Goal: Information Seeking & Learning: Learn about a topic

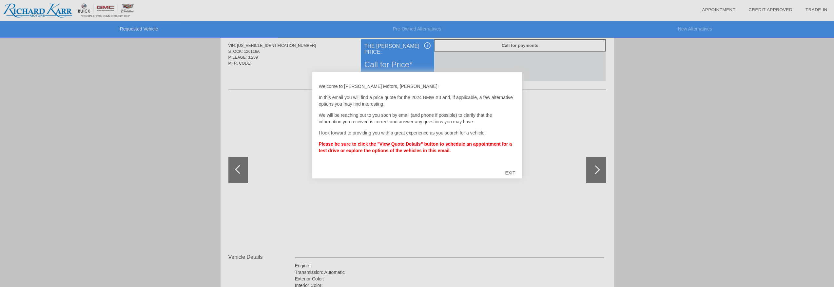
scroll to position [21, 0]
click at [512, 171] on div "EXIT" at bounding box center [510, 173] width 23 height 20
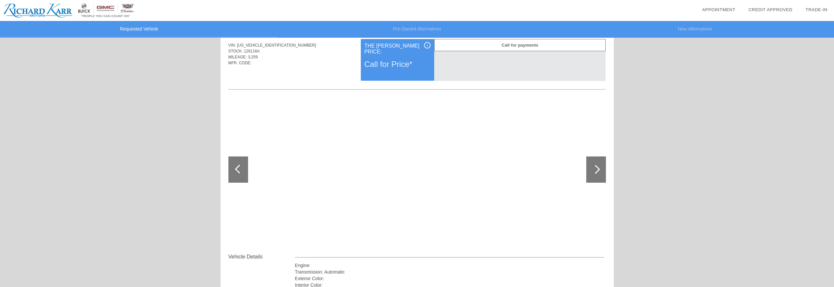
scroll to position [0, 0]
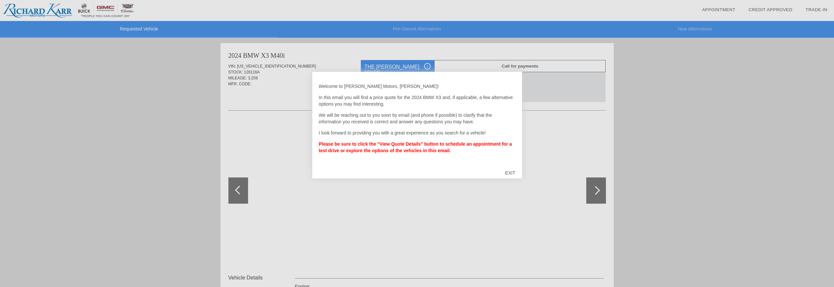
click at [511, 171] on div "EXIT" at bounding box center [510, 173] width 23 height 20
